Goal: Find specific page/section: Find specific page/section

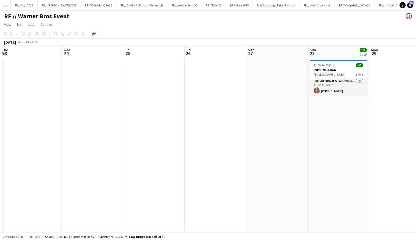
scroll to position [0, 166]
